Goal: Navigation & Orientation: Find specific page/section

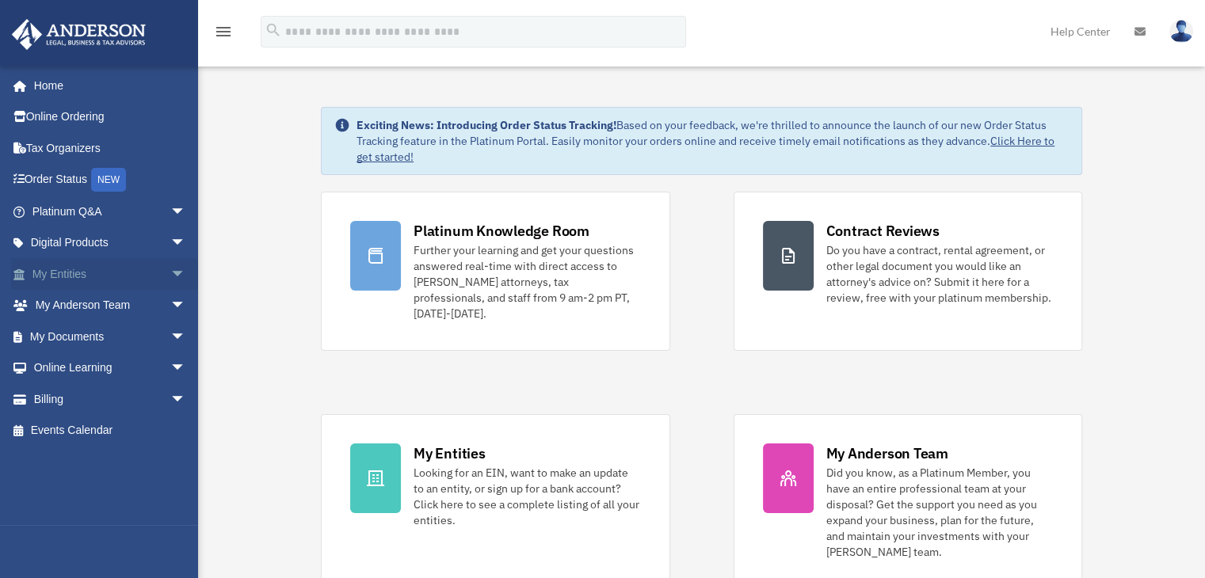
click at [76, 274] on link "My Entities arrow_drop_down" at bounding box center [110, 274] width 199 height 32
click at [174, 271] on span "arrow_drop_down" at bounding box center [186, 274] width 32 height 32
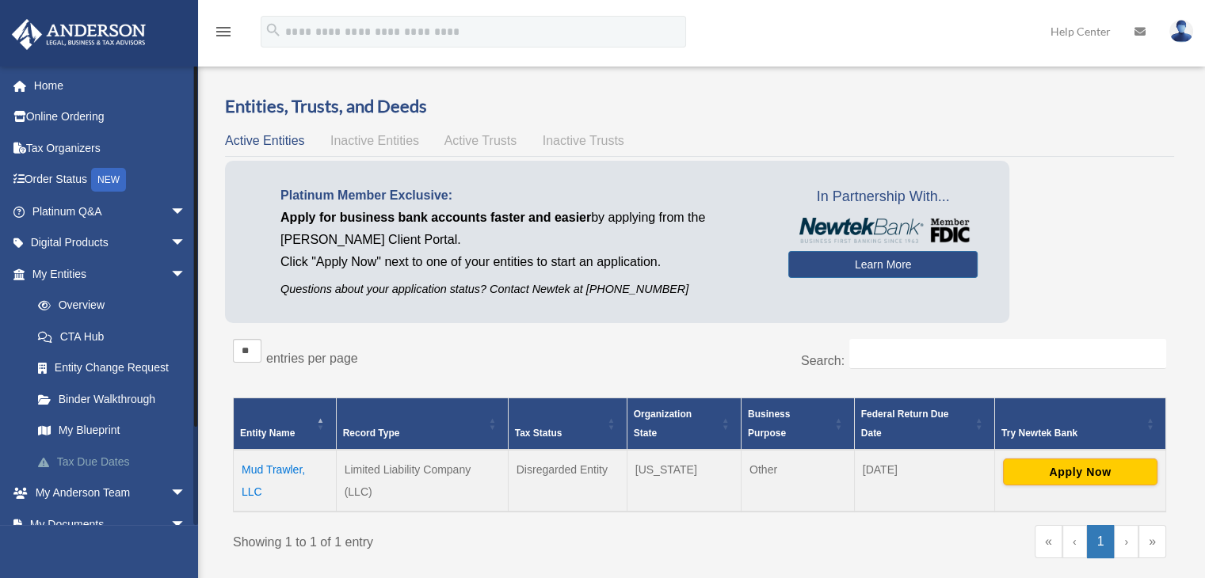
click at [110, 460] on link "Tax Due Dates" at bounding box center [116, 462] width 188 height 32
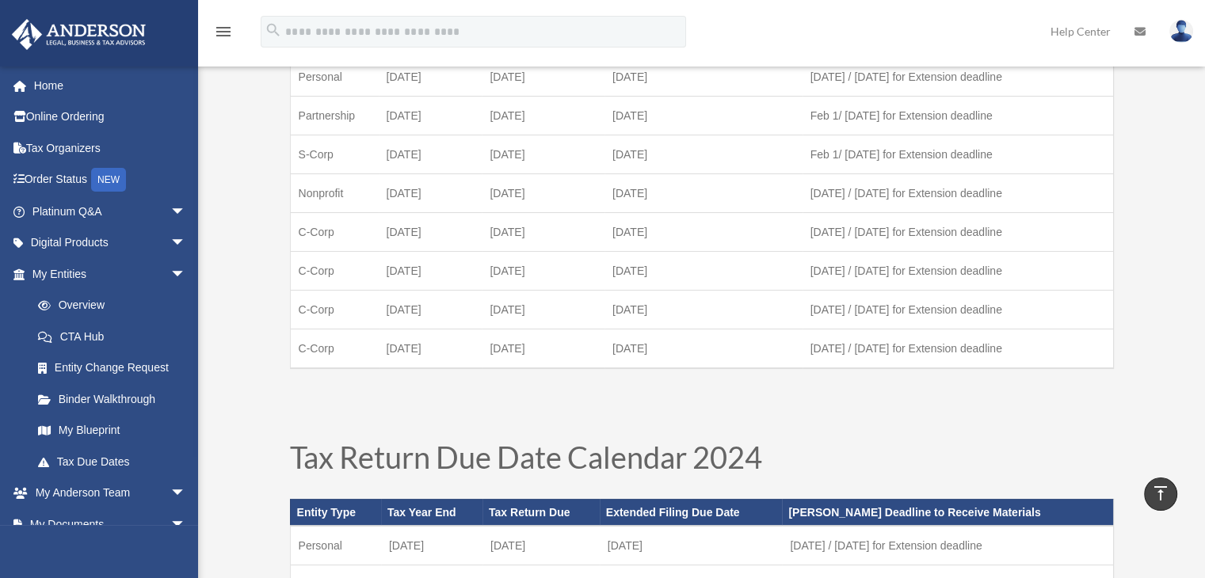
scroll to position [145, 0]
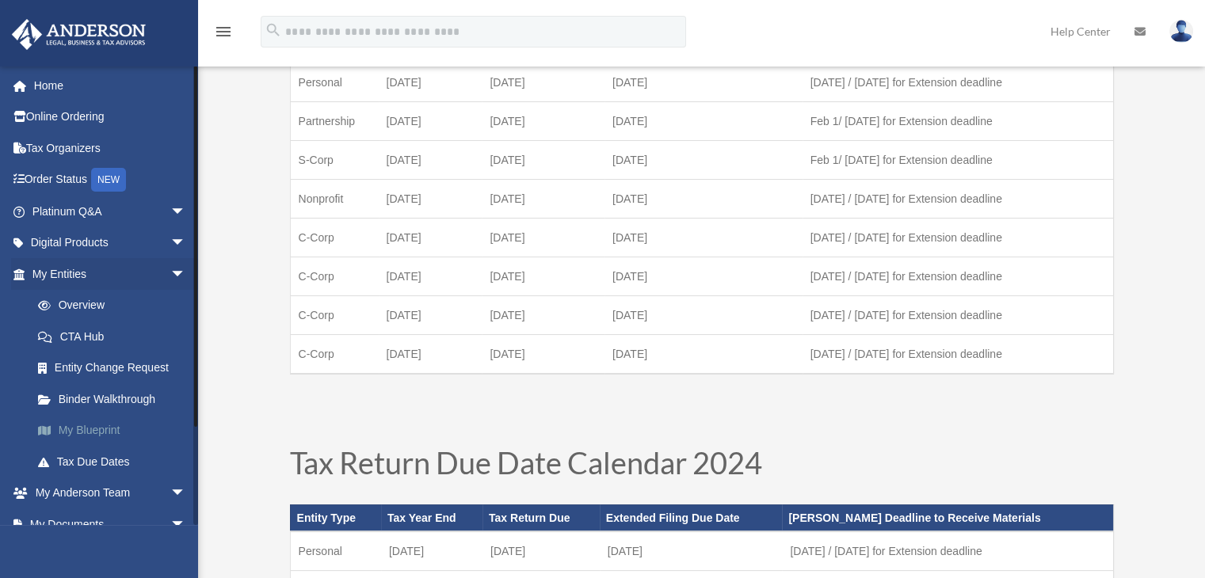
click at [97, 427] on link "My Blueprint" at bounding box center [116, 431] width 188 height 32
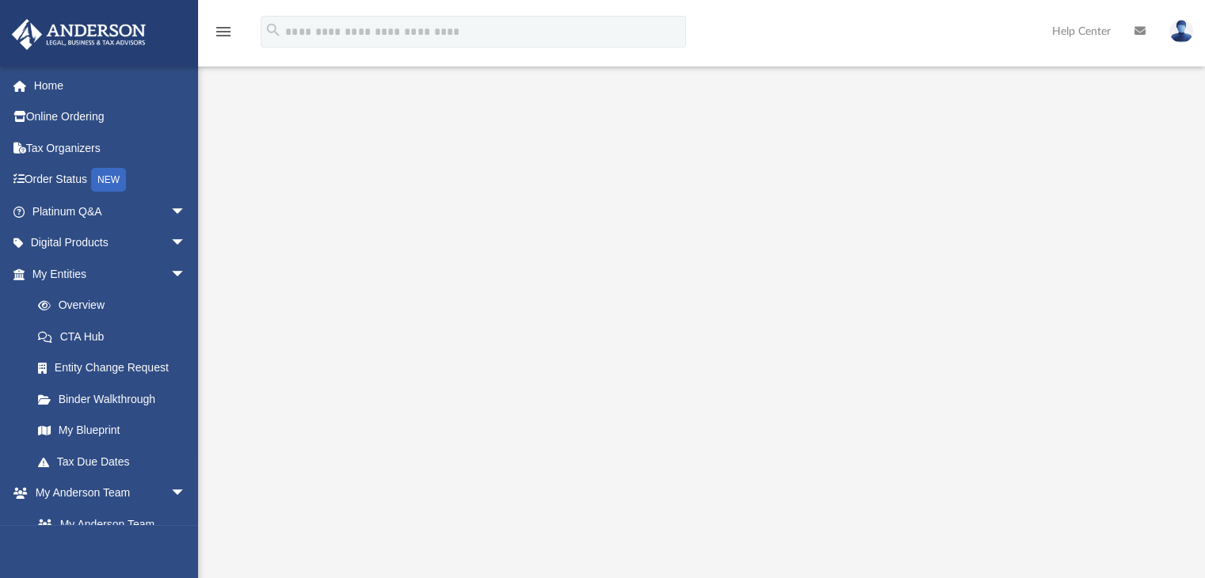
scroll to position [165, 0]
click at [74, 337] on link "CTA Hub" at bounding box center [116, 337] width 188 height 32
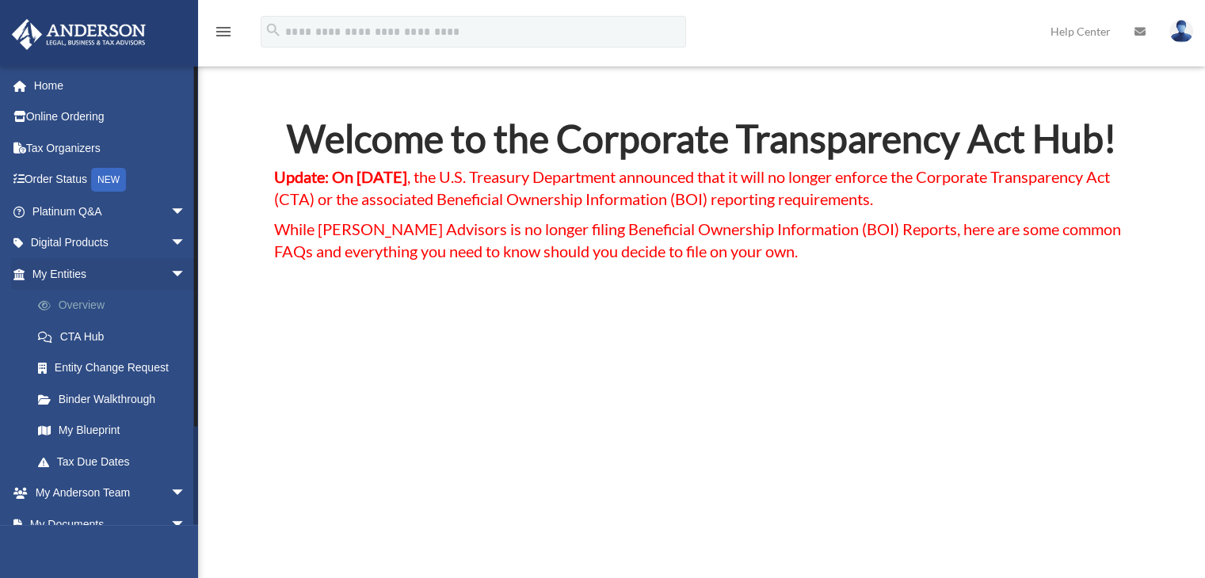
click at [92, 308] on link "Overview" at bounding box center [116, 306] width 188 height 32
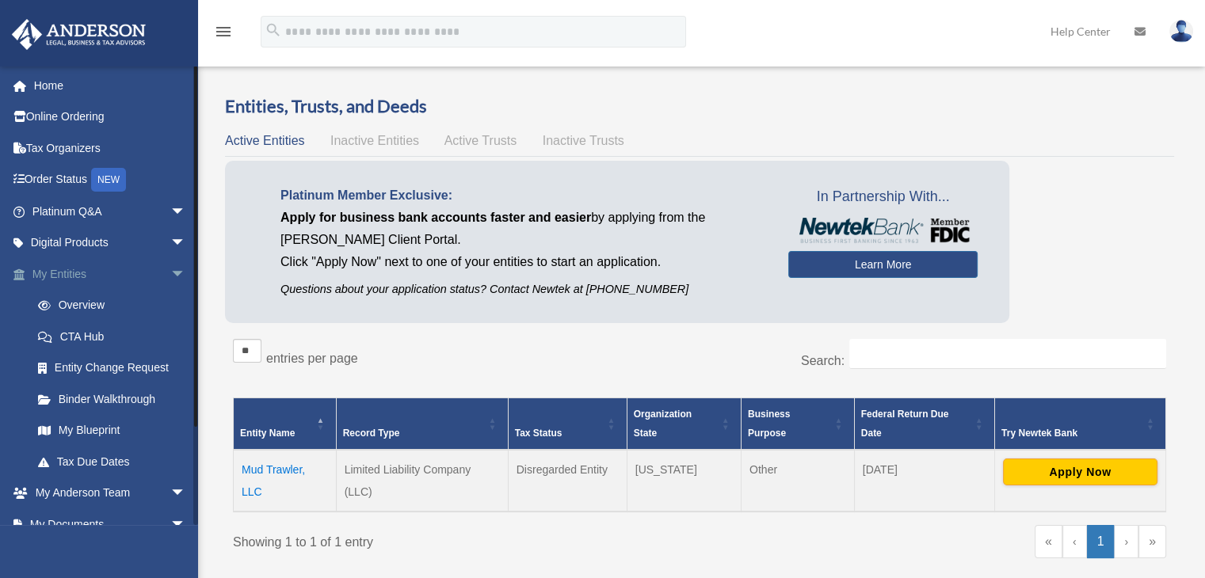
click at [170, 269] on span "arrow_drop_down" at bounding box center [186, 274] width 32 height 32
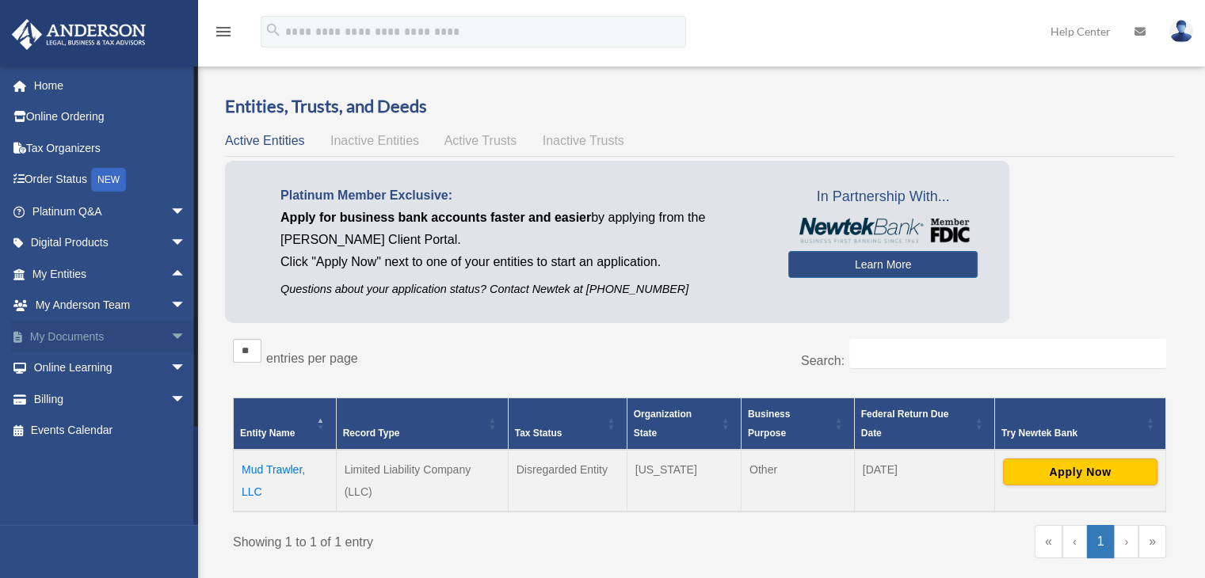
click at [170, 332] on span "arrow_drop_down" at bounding box center [186, 337] width 32 height 32
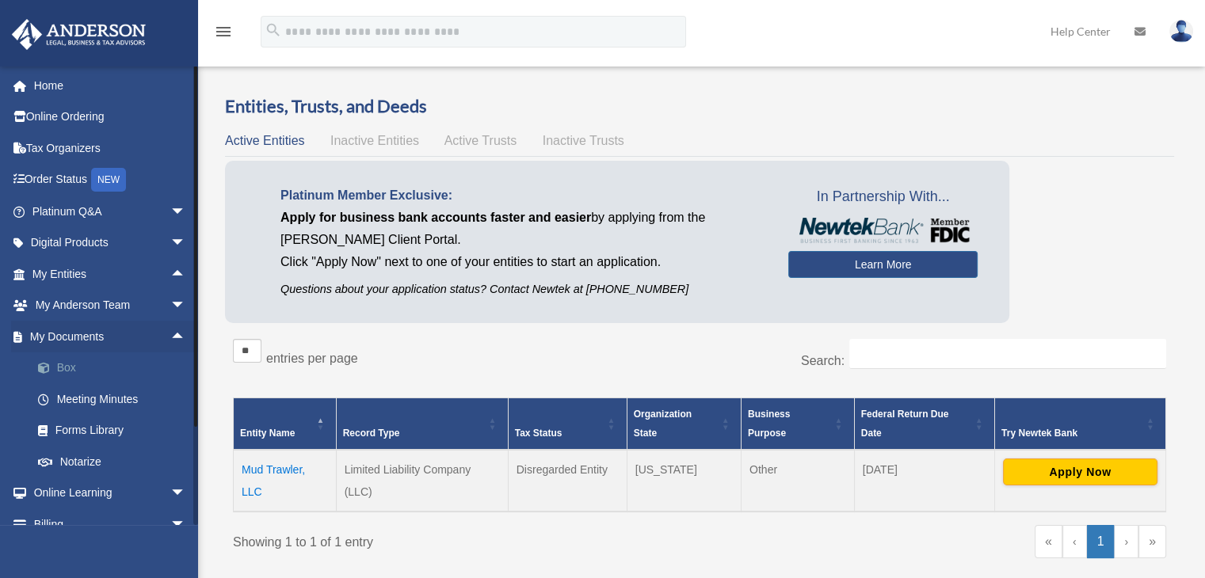
click at [71, 366] on link "Box" at bounding box center [116, 369] width 188 height 32
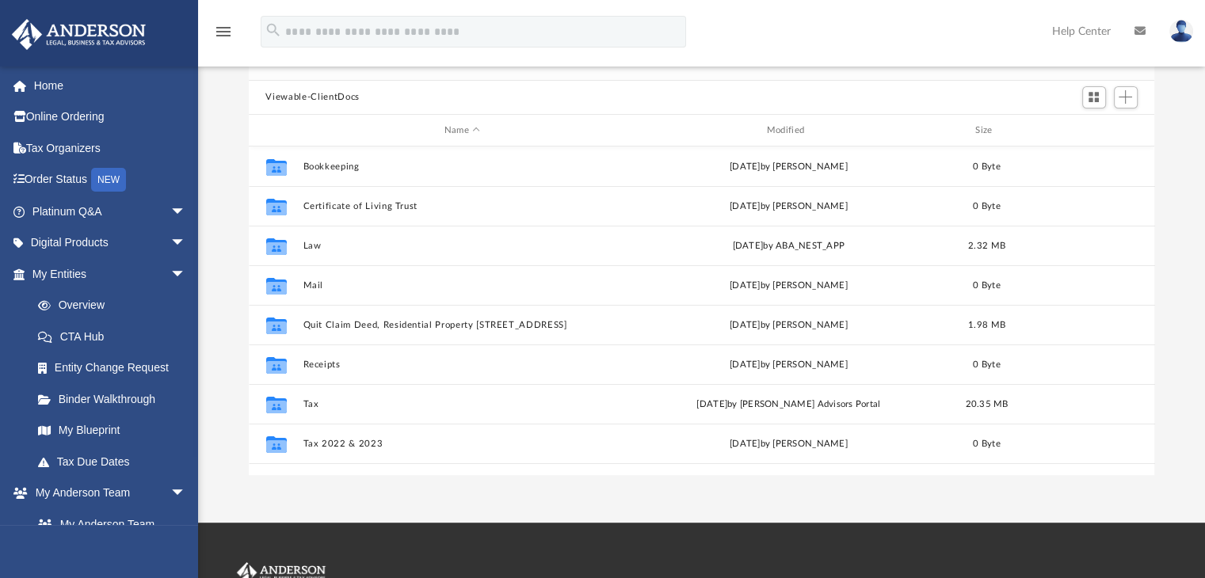
scroll to position [127, 0]
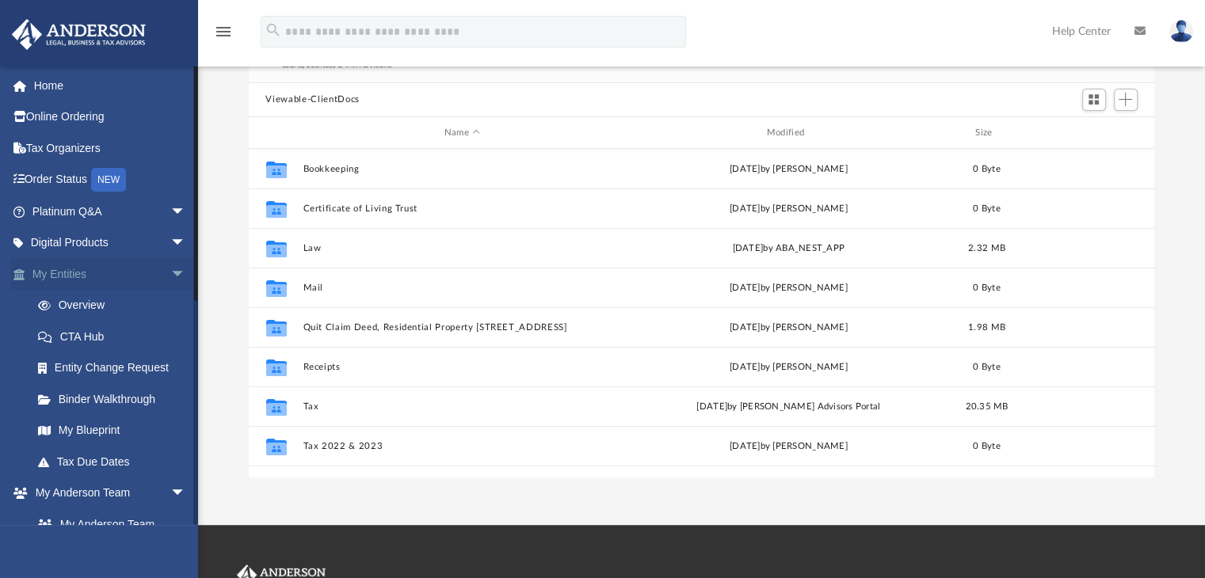
click at [170, 270] on span "arrow_drop_down" at bounding box center [186, 274] width 32 height 32
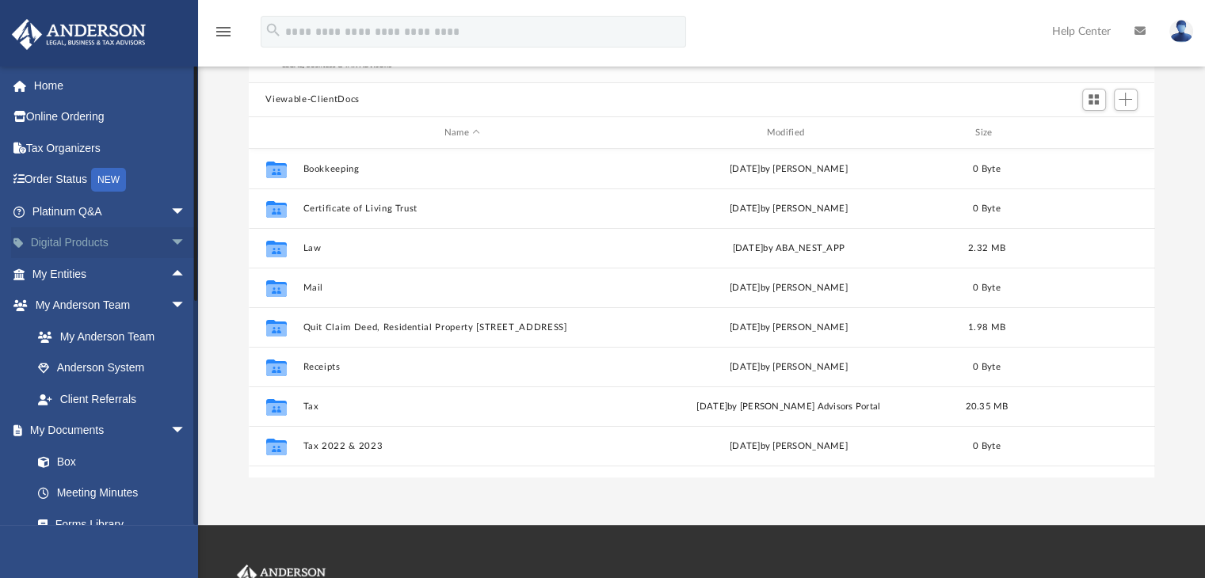
click at [170, 242] on span "arrow_drop_down" at bounding box center [186, 243] width 32 height 32
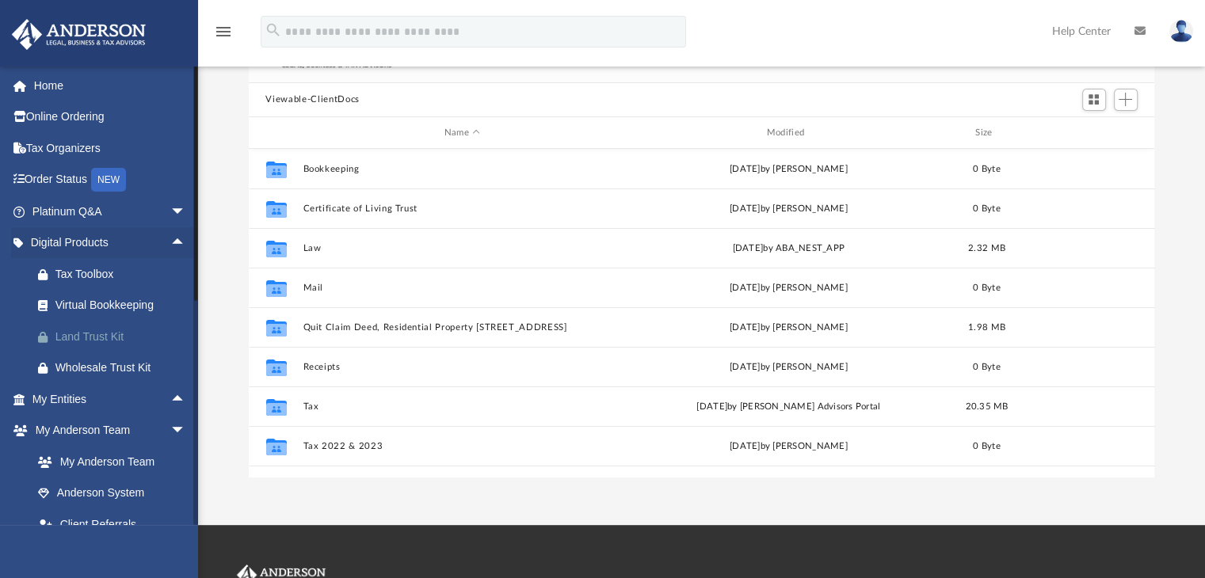
click at [122, 331] on div "Land Trust Kit" at bounding box center [122, 337] width 135 height 20
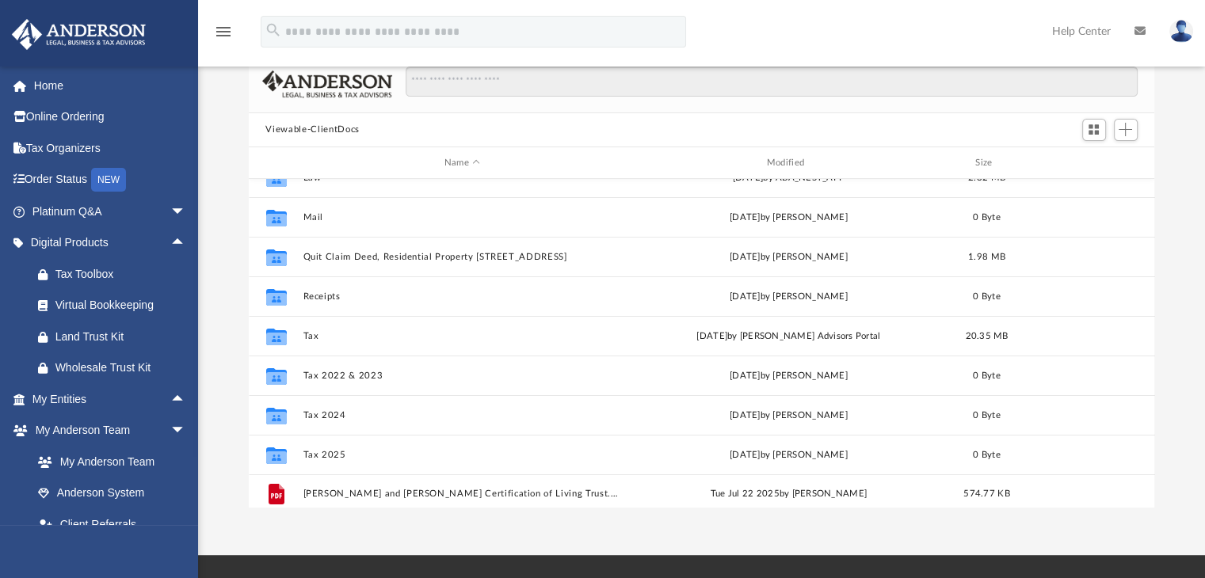
scroll to position [108, 0]
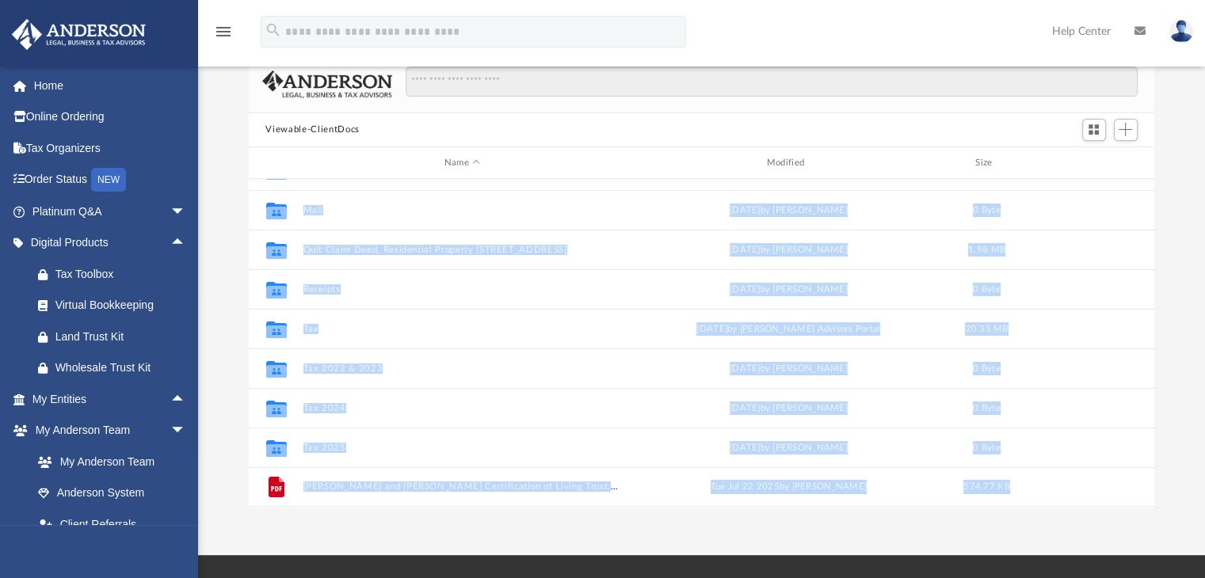
drag, startPoint x: 1146, startPoint y: 479, endPoint x: 1159, endPoint y: 308, distance: 171.7
click at [1159, 309] on body "X Get a chance to win 6 months of Platinum for free just by filling out this su…" at bounding box center [602, 371] width 1205 height 936
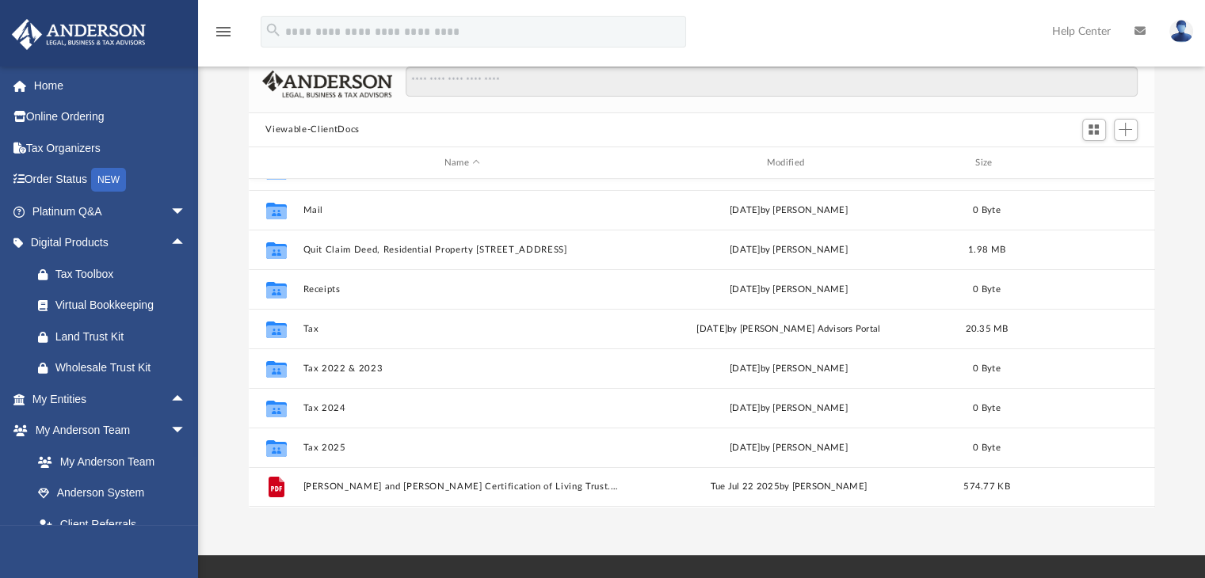
click at [1170, 303] on div "Difficulty viewing your box folder? You can also access your account directly o…" at bounding box center [701, 255] width 1007 height 506
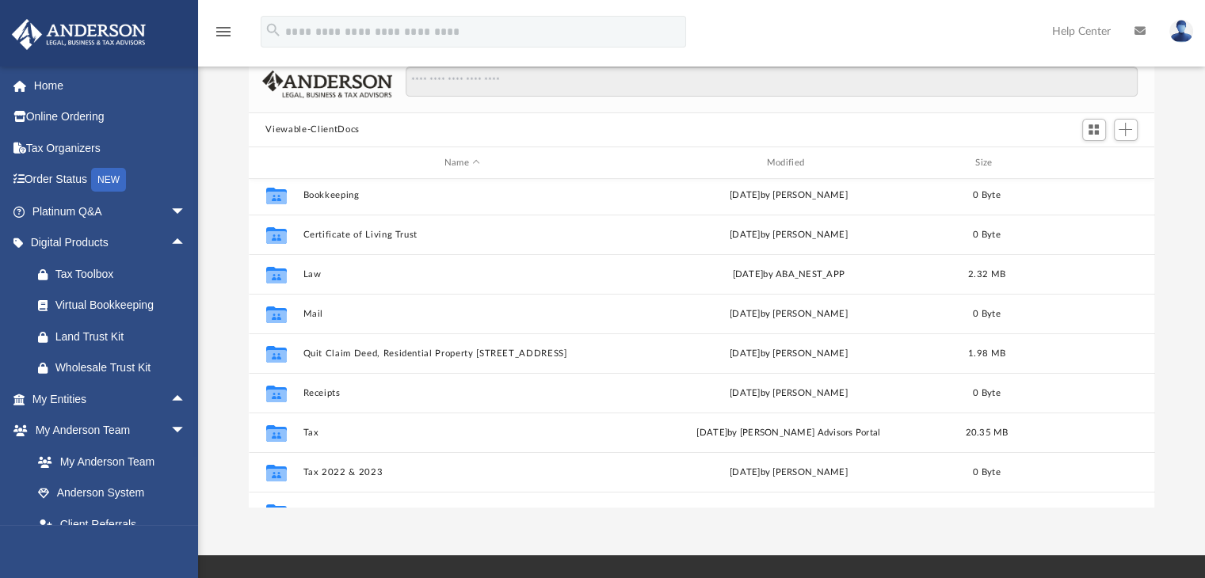
scroll to position [0, 0]
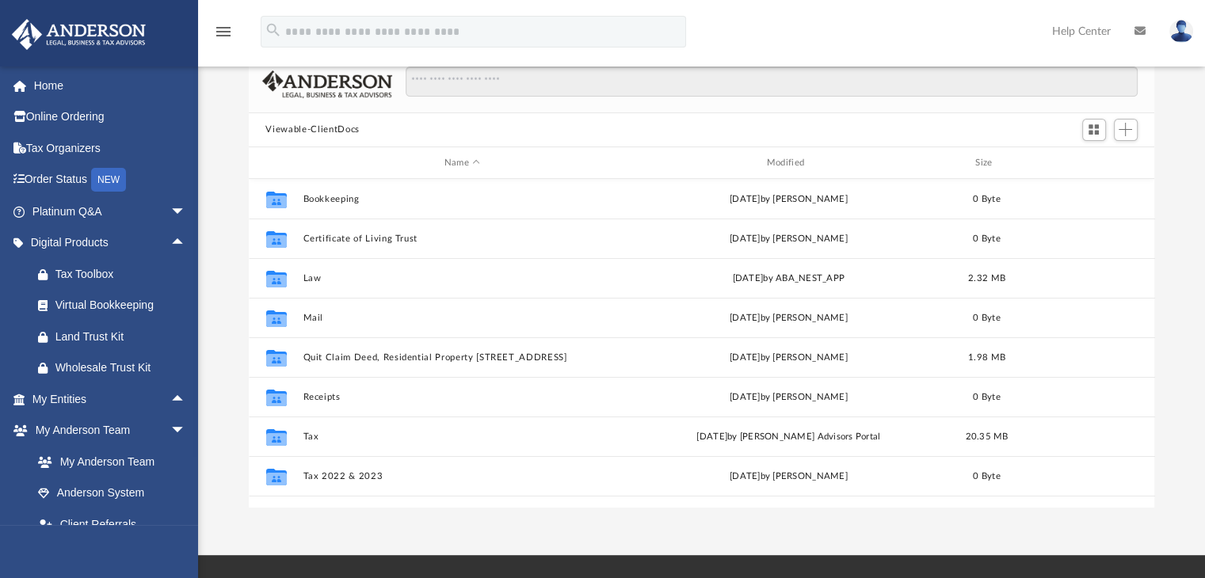
click at [1162, 200] on div "Difficulty viewing your box folder? You can also access your account directly o…" at bounding box center [701, 255] width 1007 height 506
click at [82, 178] on link "Order Status NEW" at bounding box center [110, 180] width 199 height 32
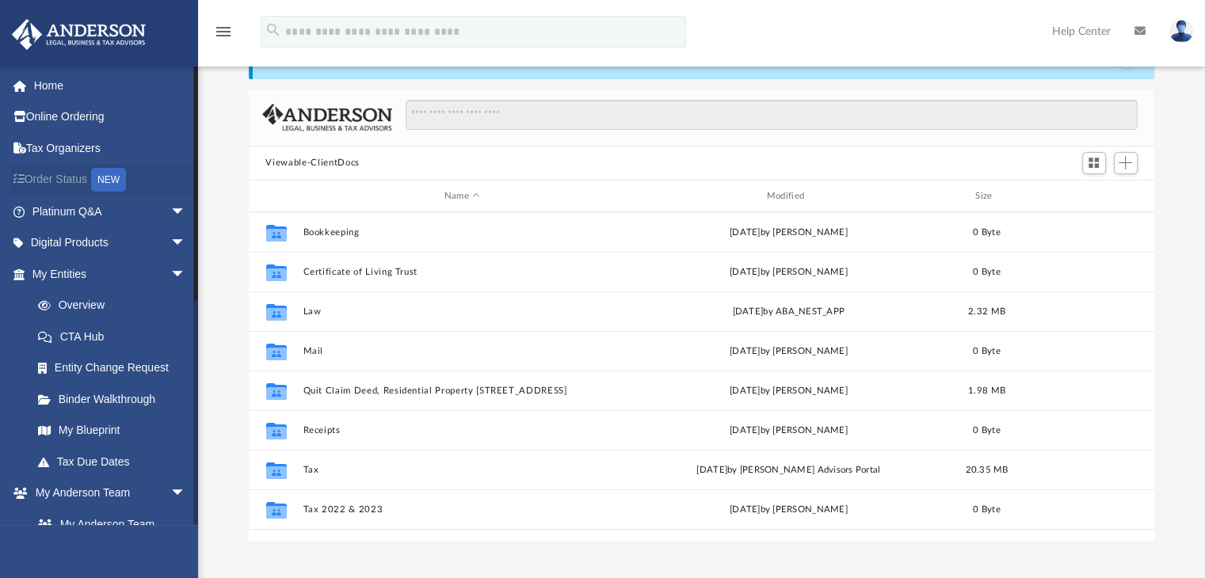
scroll to position [348, 894]
click at [52, 86] on link "Home" at bounding box center [110, 86] width 199 height 32
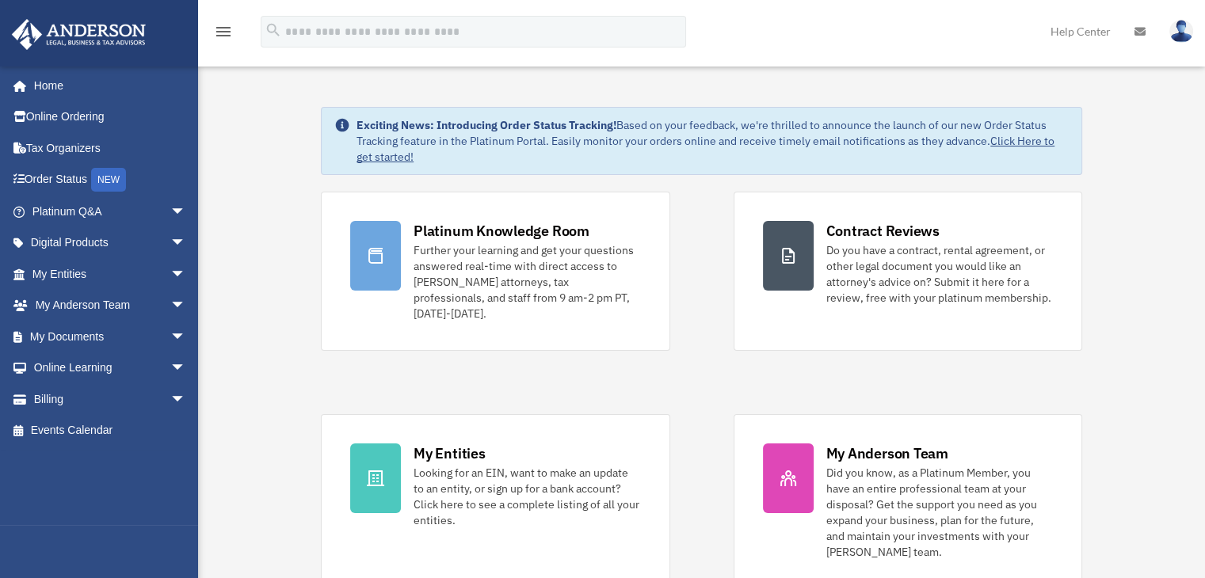
click at [1179, 36] on img at bounding box center [1182, 31] width 24 height 23
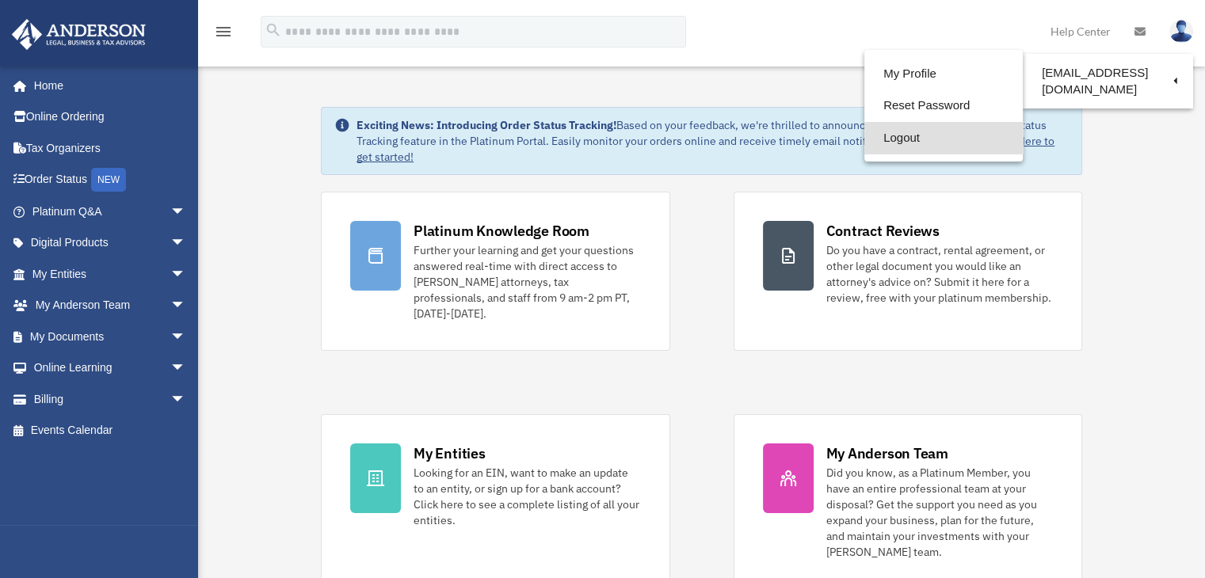
click at [891, 141] on link "Logout" at bounding box center [944, 138] width 158 height 32
